Goal: Check status: Check status

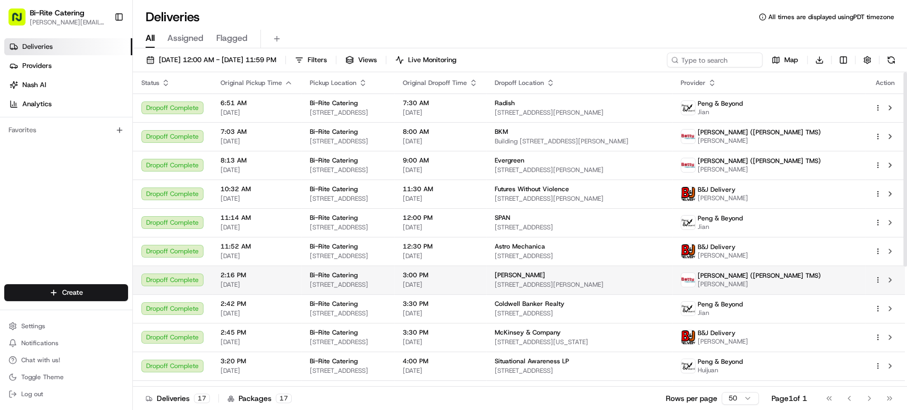
scroll to position [194, 0]
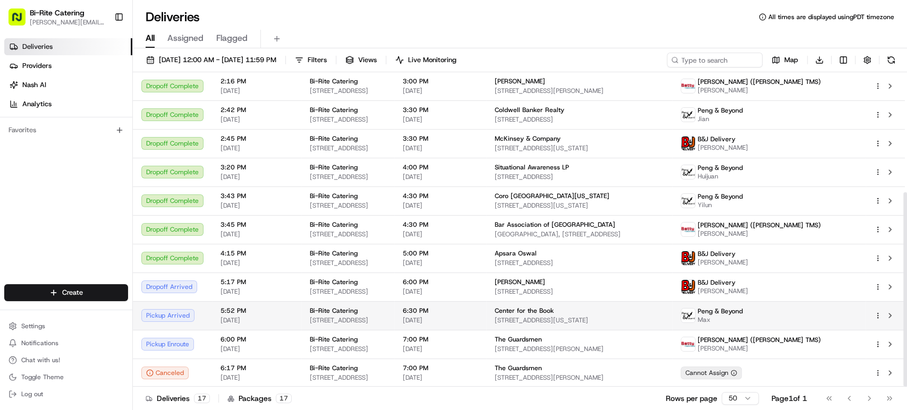
click at [394, 316] on td "Bi-Rite Catering [STREET_ADDRESS]" at bounding box center [347, 315] width 93 height 29
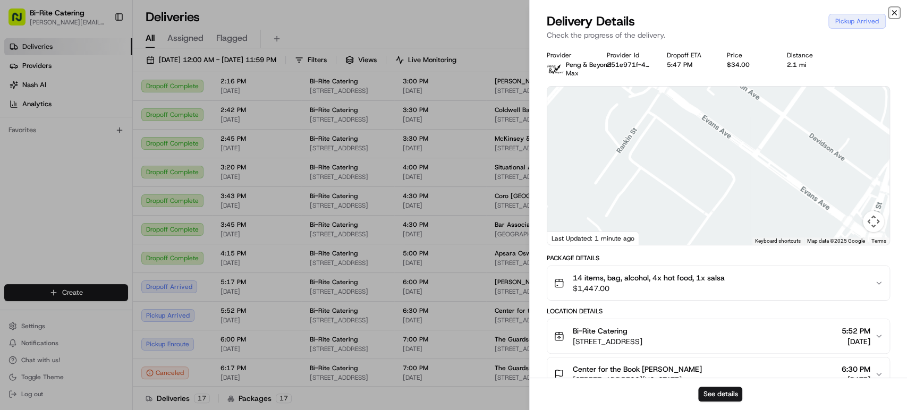
click at [893, 13] on icon "button" at bounding box center [895, 13] width 4 height 4
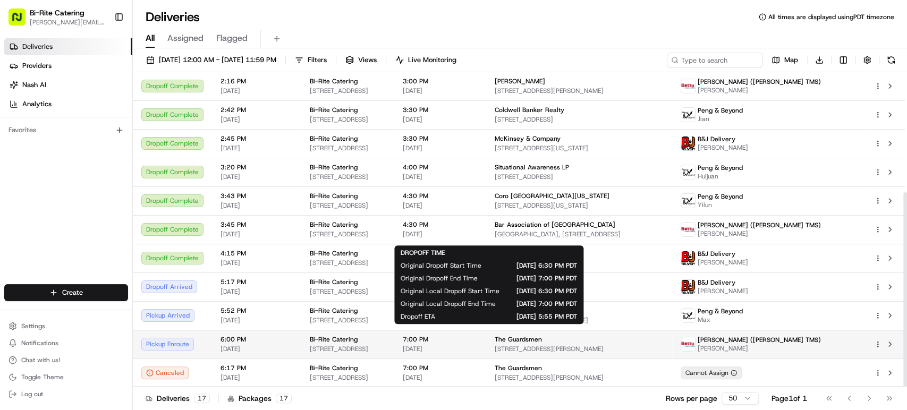
click at [478, 344] on div "7:00 PM [DATE]" at bounding box center [440, 344] width 75 height 18
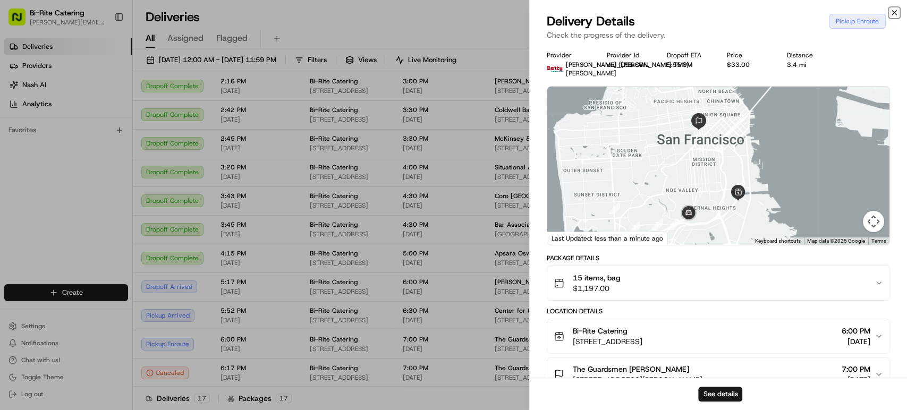
click at [895, 9] on icon "button" at bounding box center [894, 13] width 9 height 9
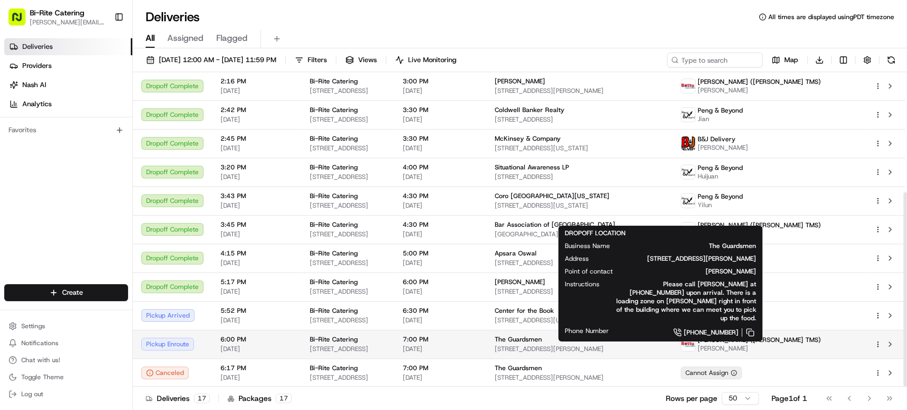
click at [553, 347] on span "[STREET_ADDRESS][PERSON_NAME]" at bounding box center [579, 349] width 169 height 9
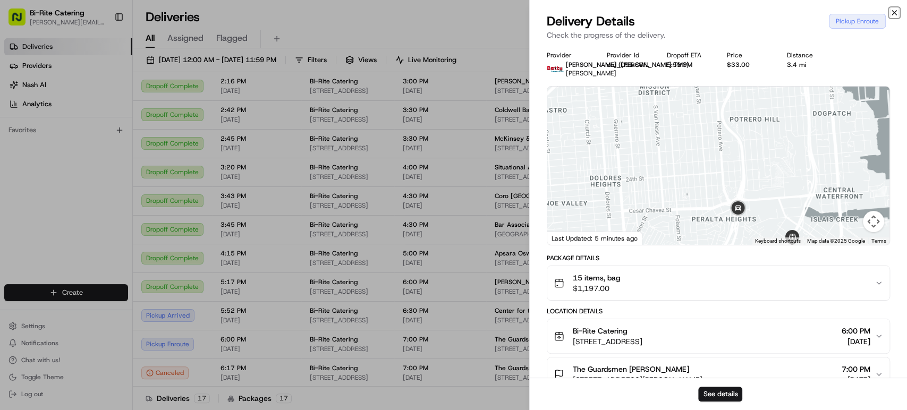
click at [896, 11] on icon "button" at bounding box center [895, 13] width 4 height 4
